Goal: Transaction & Acquisition: Purchase product/service

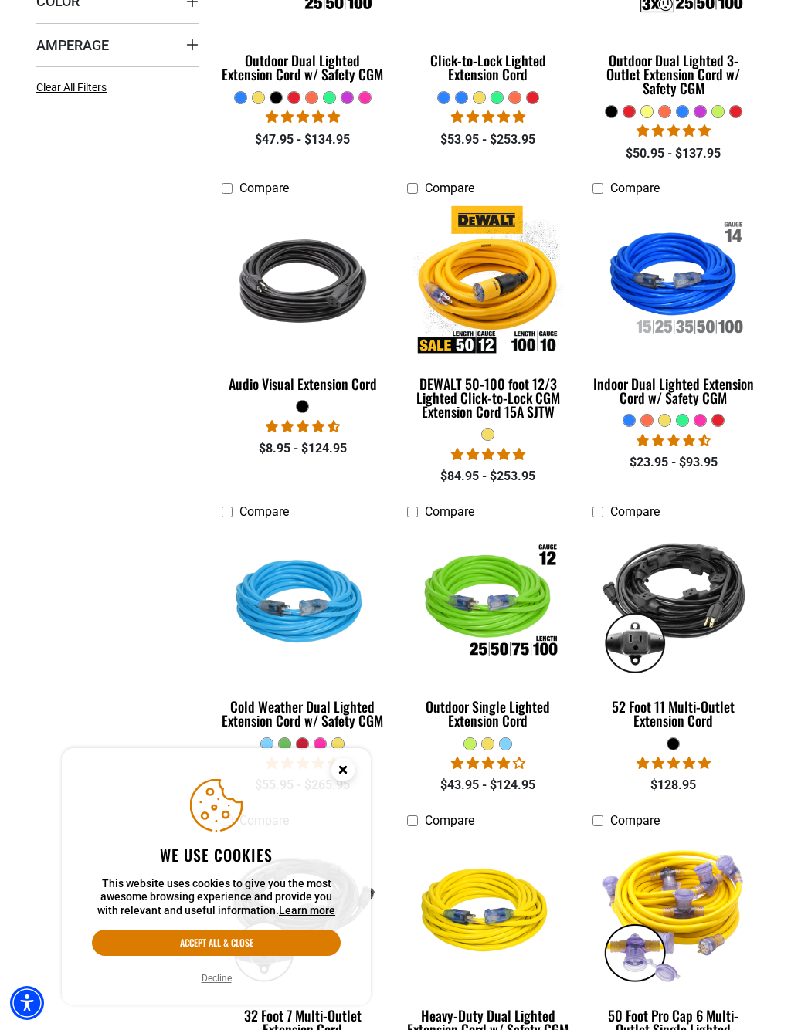
scroll to position [533, 0]
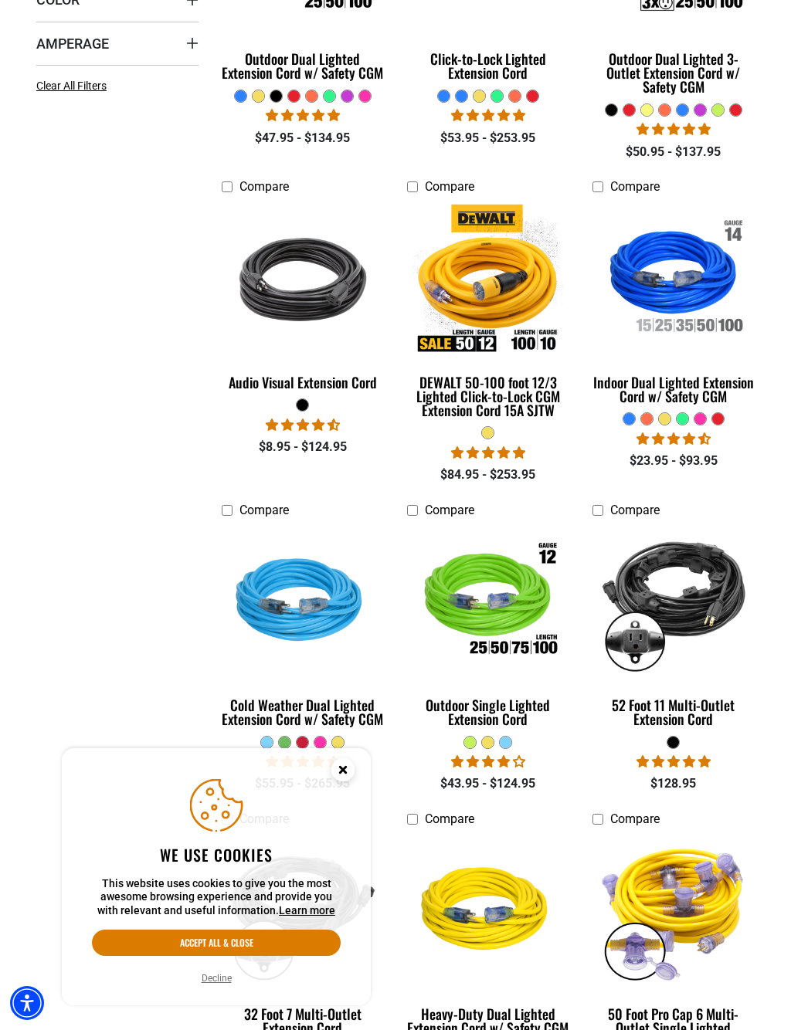
click at [312, 180] on label "Compare" at bounding box center [303, 187] width 162 height 19
click at [283, 78] on div "Outdoor Dual Lighted Extension Cord w/ Safety CGM" at bounding box center [303, 66] width 162 height 28
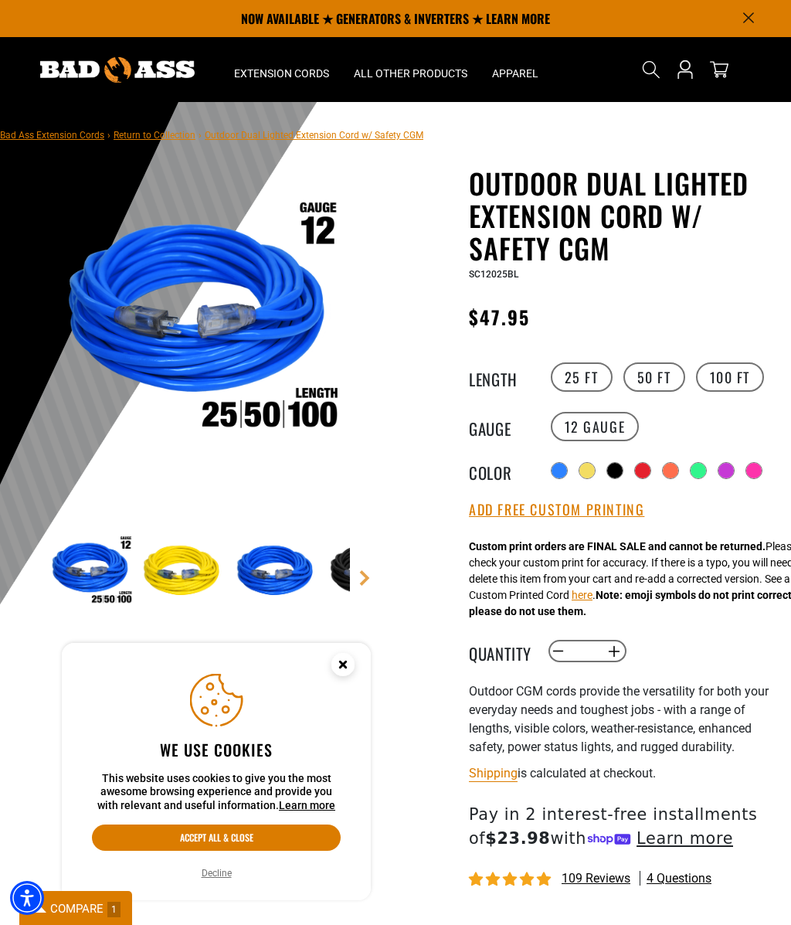
click at [120, 369] on img at bounding box center [198, 322] width 304 height 304
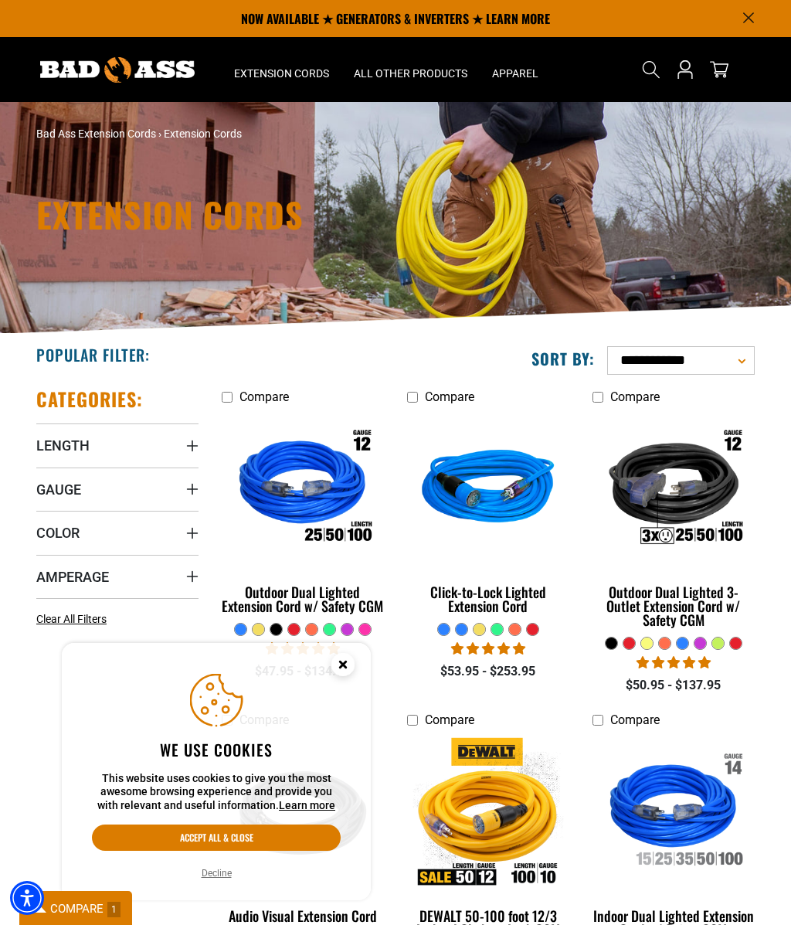
click at [470, 797] on img at bounding box center [488, 812] width 167 height 150
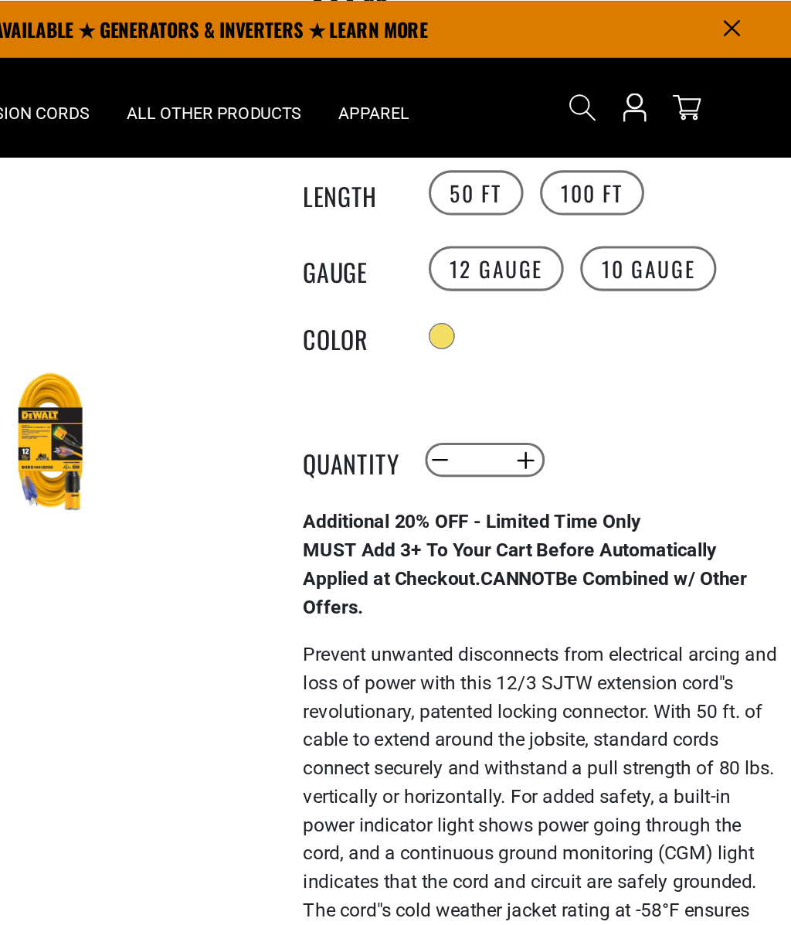
scroll to position [278, 0]
